Goal: Check status: Check status

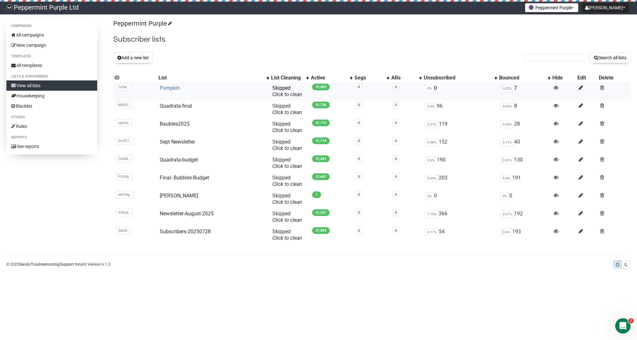
click at [171, 89] on link "Pumpkin" at bounding box center [170, 88] width 20 height 6
click at [31, 37] on link "All campaigns" at bounding box center [51, 35] width 91 height 10
click at [178, 88] on link "Pumpkin" at bounding box center [170, 88] width 20 height 6
click at [166, 89] on link "Pumpkin" at bounding box center [170, 88] width 20 height 6
click at [574, 61] on input "text" at bounding box center [557, 57] width 64 height 7
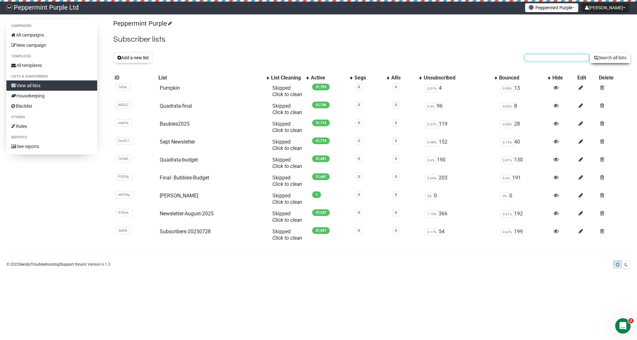
paste input "laceyd5@yahoo.com"
type input "laceyd5@yahoo.com"
click at [610, 58] on button "Search all lists" at bounding box center [610, 57] width 41 height 11
click at [182, 124] on link "Baubles2025" at bounding box center [175, 124] width 30 height 6
click at [171, 89] on link "Pumpkin" at bounding box center [170, 88] width 20 height 6
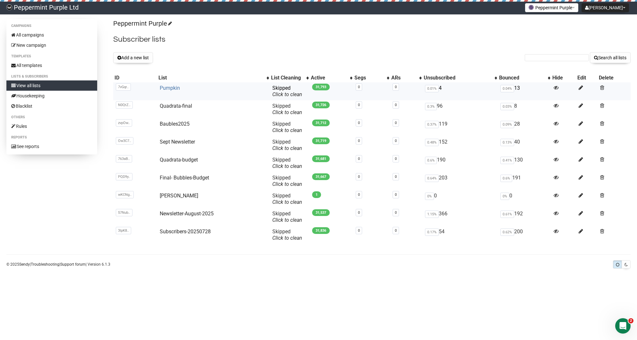
click at [166, 89] on link "Pumpkin" at bounding box center [170, 88] width 20 height 6
click at [562, 54] on form "Search all lists" at bounding box center [578, 57] width 106 height 11
click at [558, 58] on input "text" at bounding box center [557, 57] width 64 height 7
paste input "meyer58075@yahoo.com"
type input "meyer58075@yahoo.com"
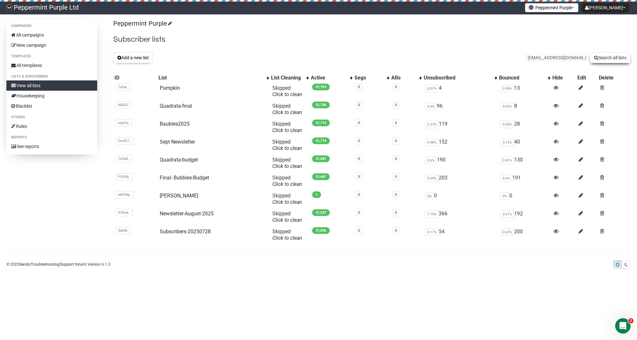
click at [598, 57] on button "Search all lists" at bounding box center [610, 57] width 41 height 11
click at [169, 87] on link "Pumpkin" at bounding box center [170, 88] width 20 height 6
